Goal: Transaction & Acquisition: Purchase product/service

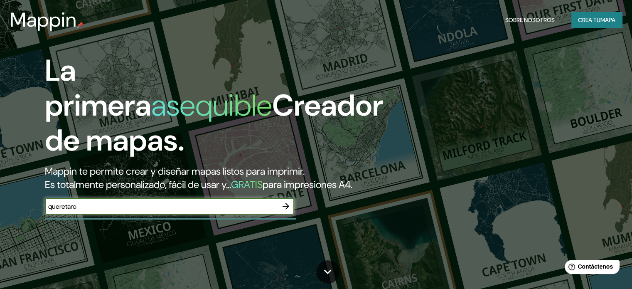
type input "queretaro"
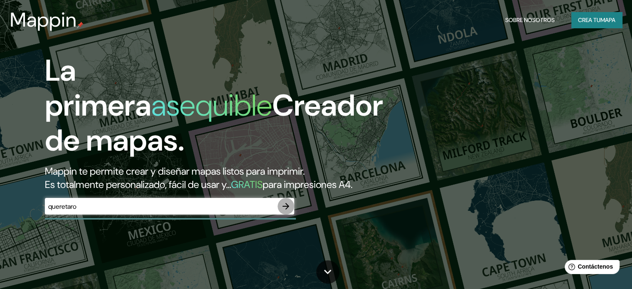
click at [291, 214] on button "button" at bounding box center [286, 206] width 17 height 17
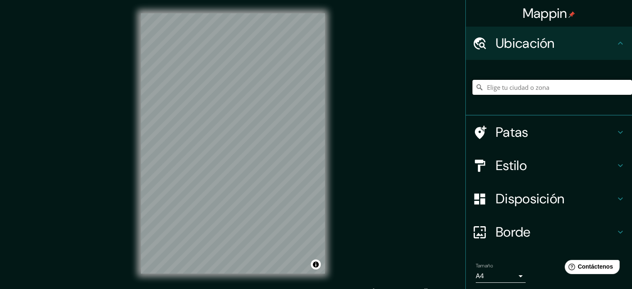
click at [547, 90] on input "Elige tu ciudad o zona" at bounding box center [553, 87] width 160 height 15
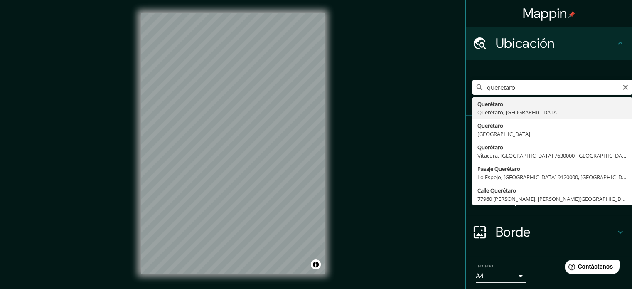
type input "Querétaro, [GEOGRAPHIC_DATA], [GEOGRAPHIC_DATA]"
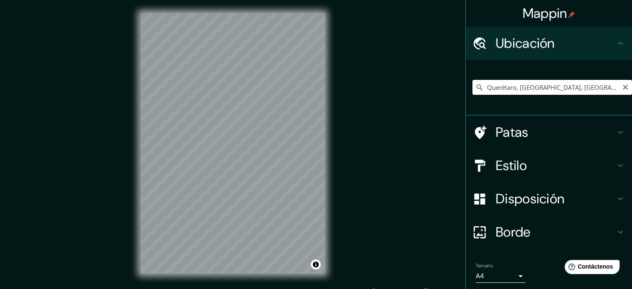
click at [522, 92] on input "Querétaro, [GEOGRAPHIC_DATA], [GEOGRAPHIC_DATA]" at bounding box center [553, 87] width 160 height 15
click at [325, 222] on div "© Mapbox © OpenStreetMap Improve this map" at bounding box center [233, 143] width 211 height 287
click at [518, 166] on font "Estilo" at bounding box center [511, 165] width 31 height 17
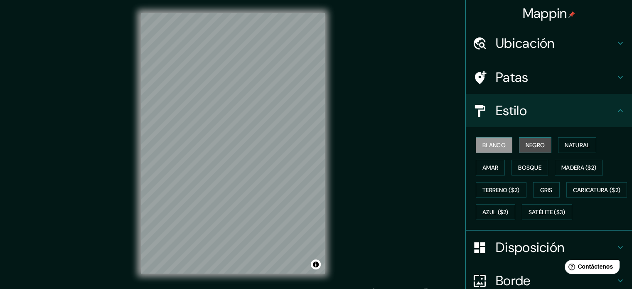
click at [529, 146] on font "Negro" at bounding box center [536, 144] width 20 height 7
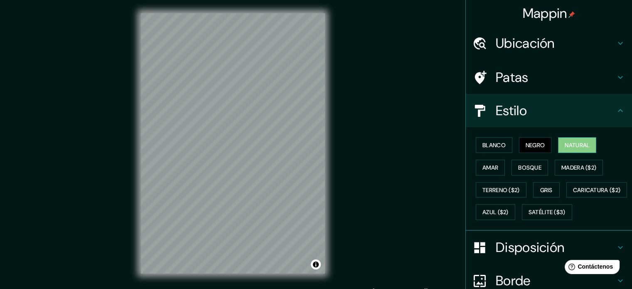
click at [573, 146] on font "Natural" at bounding box center [577, 144] width 25 height 7
click at [525, 168] on font "Bosque" at bounding box center [529, 167] width 23 height 7
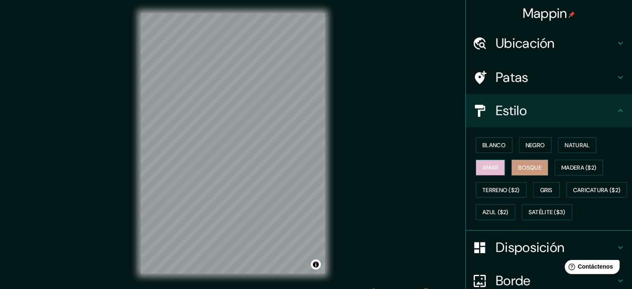
click at [489, 169] on font "Amar" at bounding box center [491, 167] width 16 height 7
click at [524, 168] on font "Bosque" at bounding box center [529, 167] width 23 height 7
click at [488, 168] on font "Amar" at bounding box center [491, 167] width 16 height 7
click at [570, 168] on font "Madera ($2)" at bounding box center [579, 167] width 35 height 7
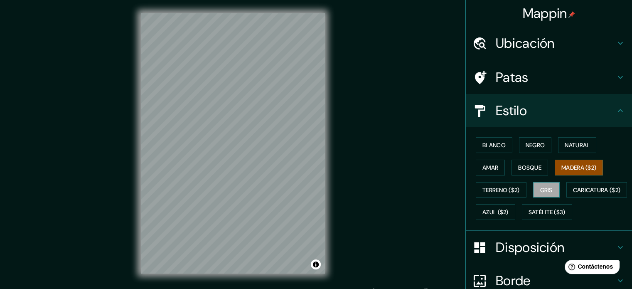
click at [546, 192] on font "Gris" at bounding box center [546, 190] width 12 height 11
click at [539, 82] on h4 "Patas" at bounding box center [556, 77] width 120 height 17
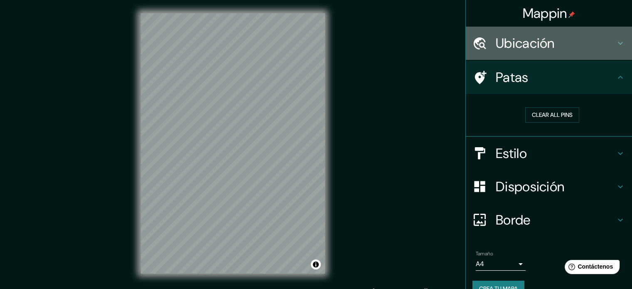
click at [537, 47] on font "Ubicación" at bounding box center [525, 43] width 59 height 17
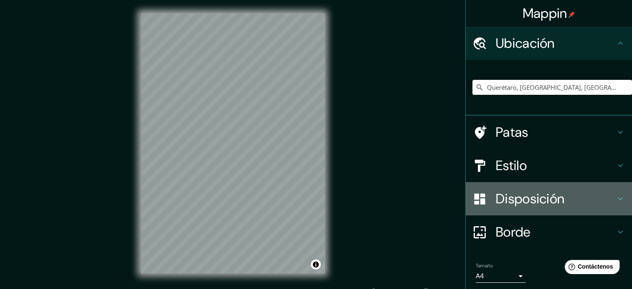
click at [527, 197] on font "Disposición" at bounding box center [530, 198] width 69 height 17
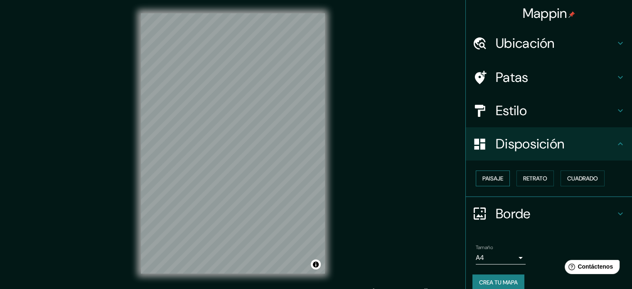
click at [486, 179] on font "Paisaje" at bounding box center [493, 178] width 21 height 7
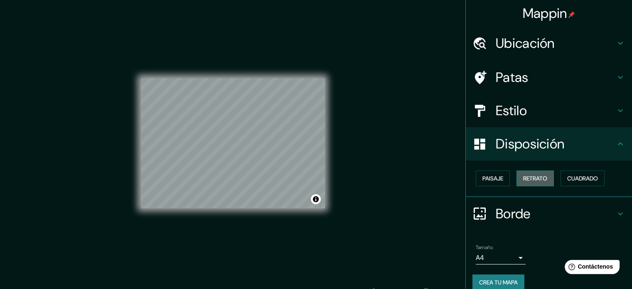
click at [535, 178] on font "Retrato" at bounding box center [535, 178] width 24 height 7
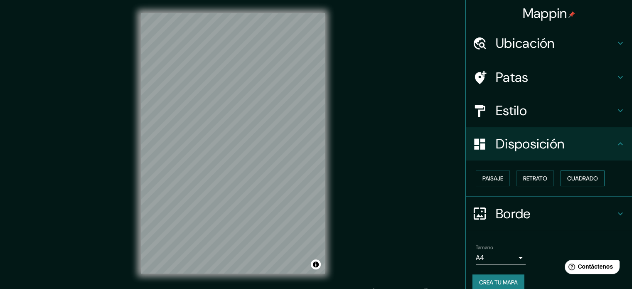
click at [567, 175] on font "Cuadrado" at bounding box center [582, 178] width 31 height 7
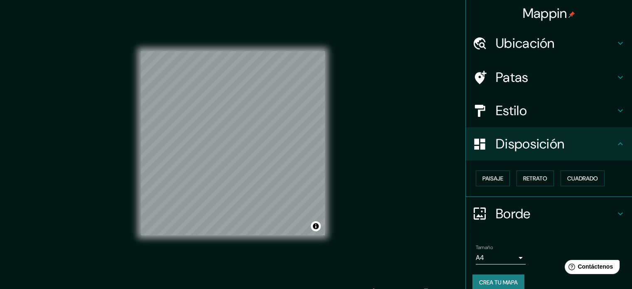
click at [521, 205] on font "Borde" at bounding box center [513, 213] width 35 height 17
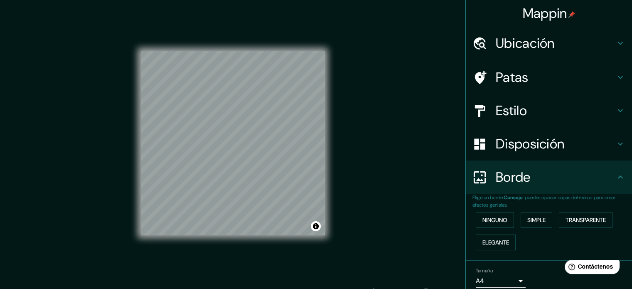
click at [518, 103] on font "Estilo" at bounding box center [511, 110] width 31 height 17
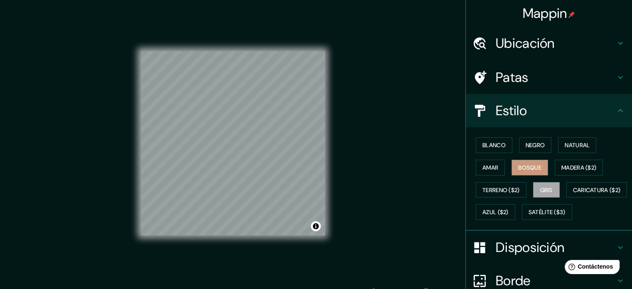
click at [519, 163] on font "Bosque" at bounding box center [529, 167] width 23 height 11
click at [526, 148] on font "Negro" at bounding box center [536, 145] width 20 height 11
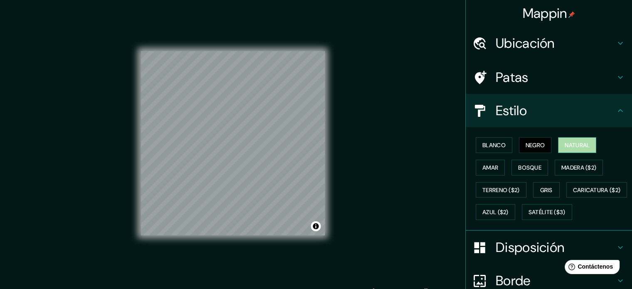
click at [574, 146] on font "Natural" at bounding box center [577, 144] width 25 height 7
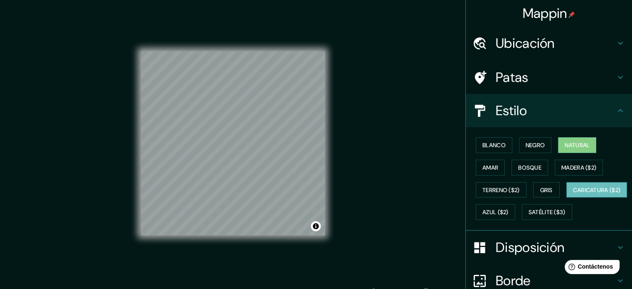
click at [573, 194] on font "Caricatura ($2)" at bounding box center [597, 189] width 48 height 7
click at [522, 220] on button "Satélite ($3)" at bounding box center [547, 212] width 50 height 16
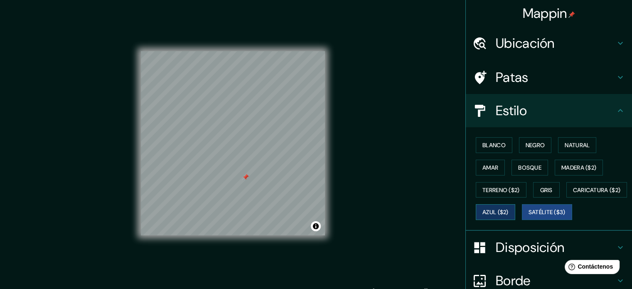
click at [509, 210] on font "Azul ($2)" at bounding box center [496, 212] width 26 height 7
click at [547, 195] on button "Gris" at bounding box center [546, 190] width 27 height 16
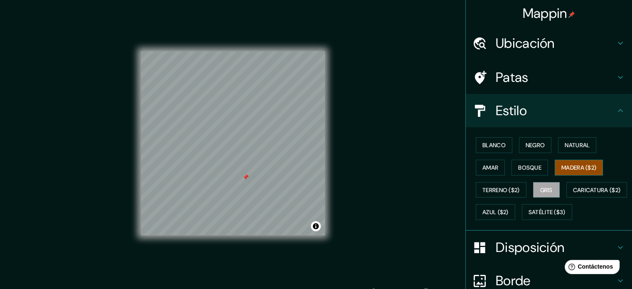
click at [566, 170] on font "Madera ($2)" at bounding box center [579, 167] width 35 height 7
